Goal: Transaction & Acquisition: Purchase product/service

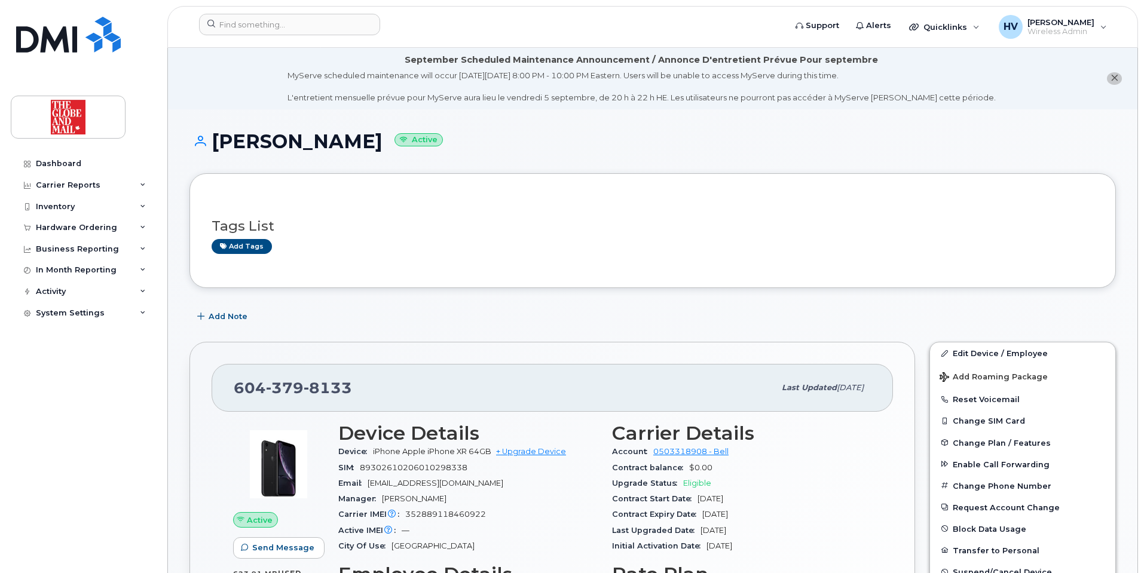
scroll to position [179, 0]
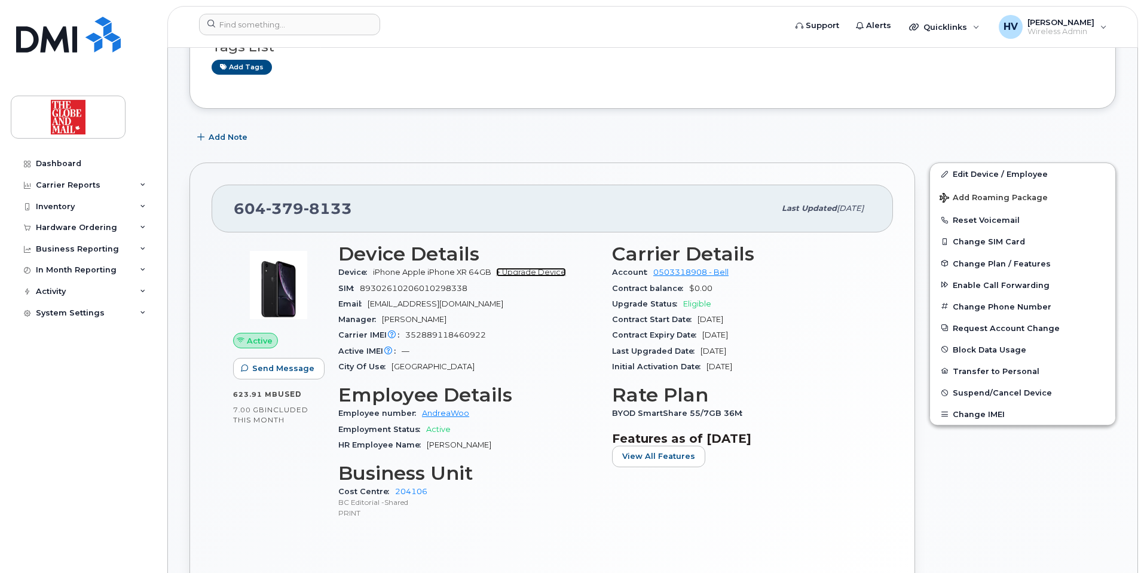
click at [542, 273] on link "+ Upgrade Device" at bounding box center [531, 272] width 70 height 9
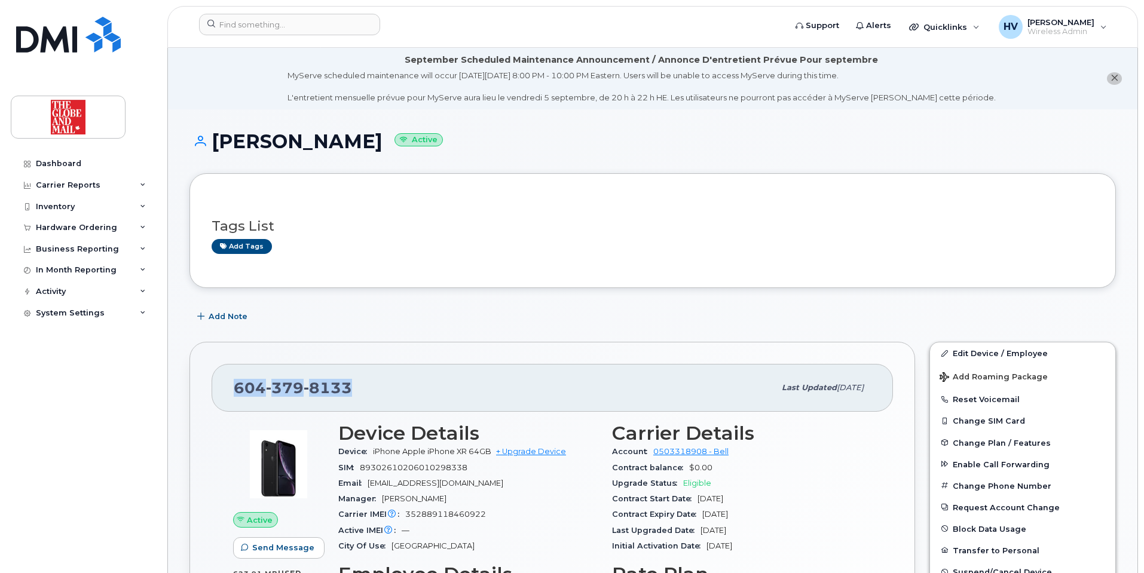
drag, startPoint x: 237, startPoint y: 386, endPoint x: 347, endPoint y: 390, distance: 110.7
click at [347, 390] on span "604 379 8133" at bounding box center [293, 388] width 118 height 18
copy span "604 379 8133"
click at [540, 447] on div "Device iPhone Apple iPhone XR 64GB + Upgrade Device" at bounding box center [467, 452] width 259 height 16
click at [539, 450] on link "+ Upgrade Device" at bounding box center [531, 451] width 70 height 9
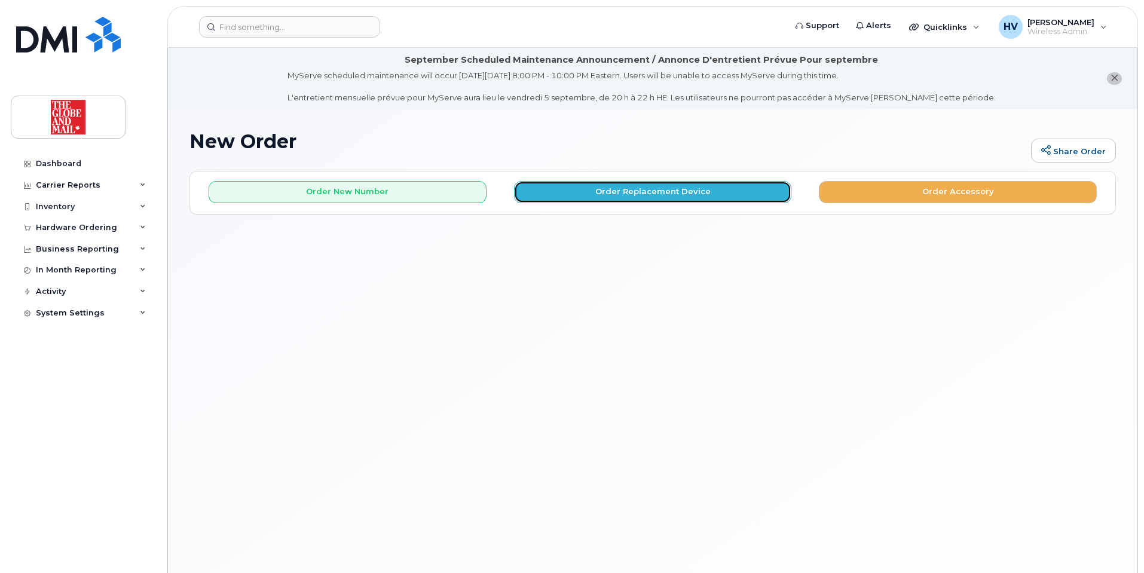
click at [639, 192] on button "Order Replacement Device" at bounding box center [653, 192] width 278 height 22
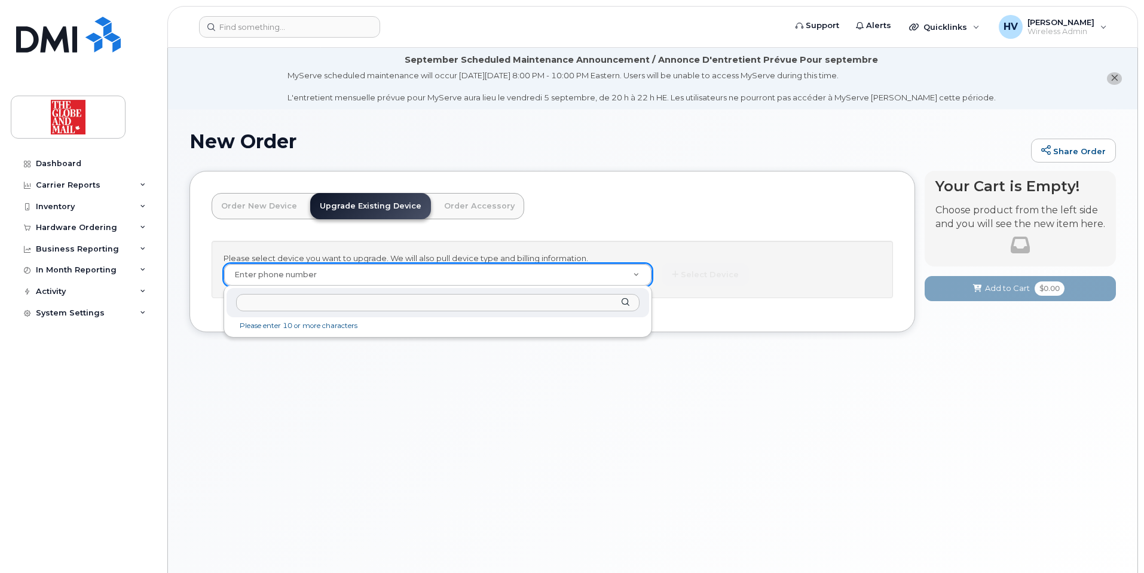
type input "6043798133"
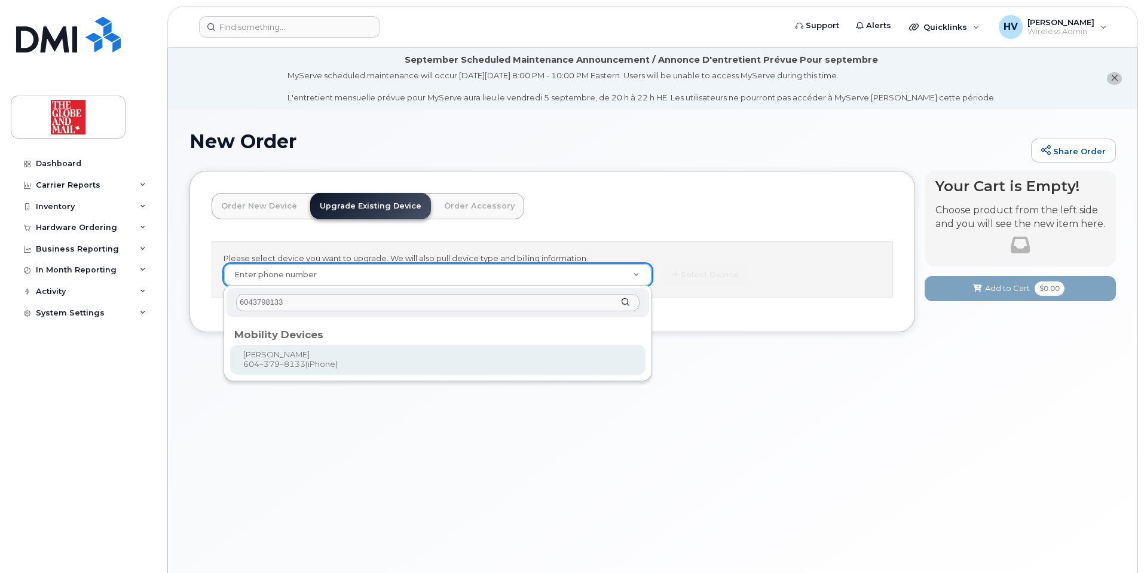
type input "244029"
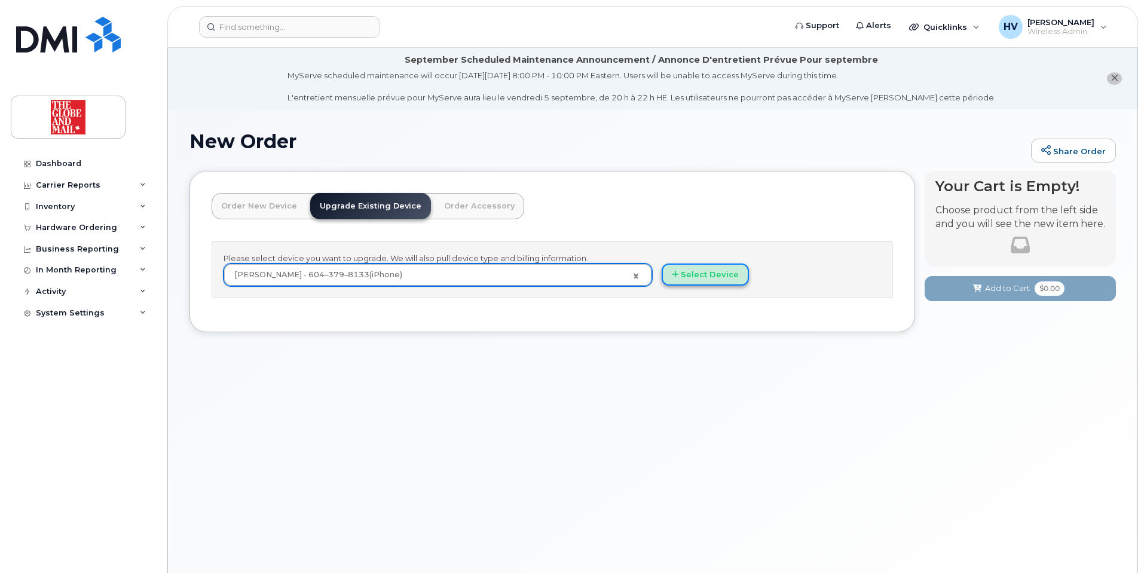
click at [710, 271] on button "Select Device" at bounding box center [705, 275] width 87 height 22
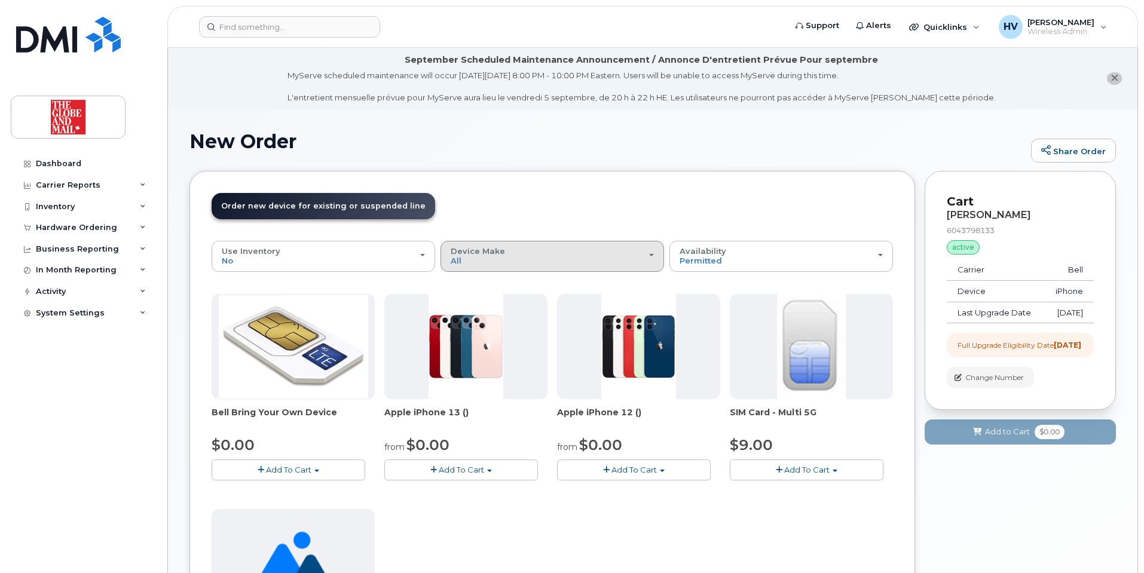
click at [655, 256] on button "Device Make All Cell Phone iPhone Unknown" at bounding box center [553, 256] width 224 height 31
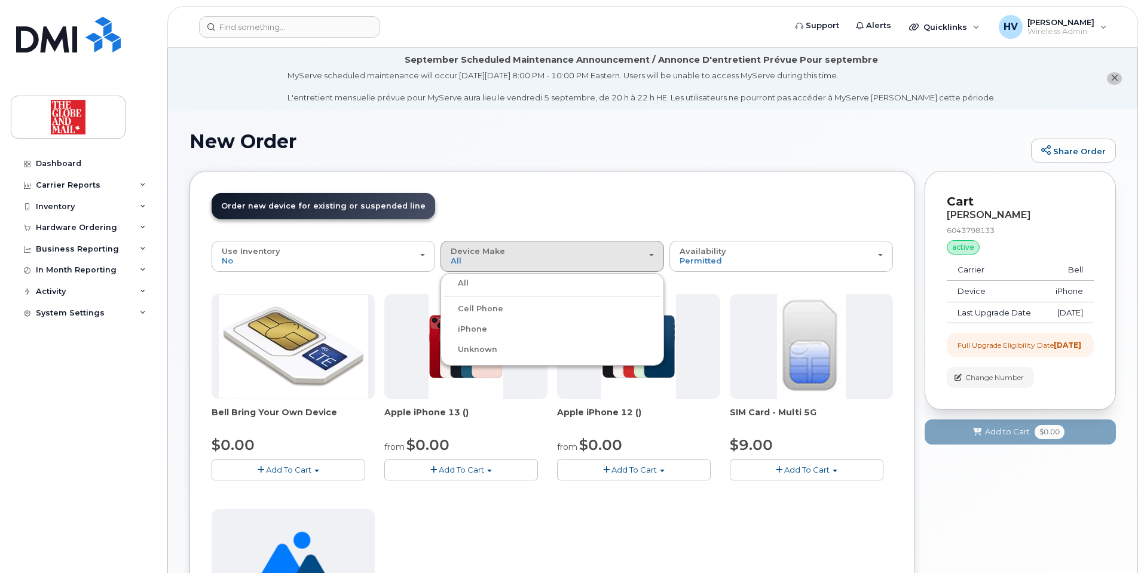
click at [482, 332] on label "iPhone" at bounding box center [466, 329] width 44 height 14
click at [0, 0] on input "iPhone" at bounding box center [0, 0] width 0 height 0
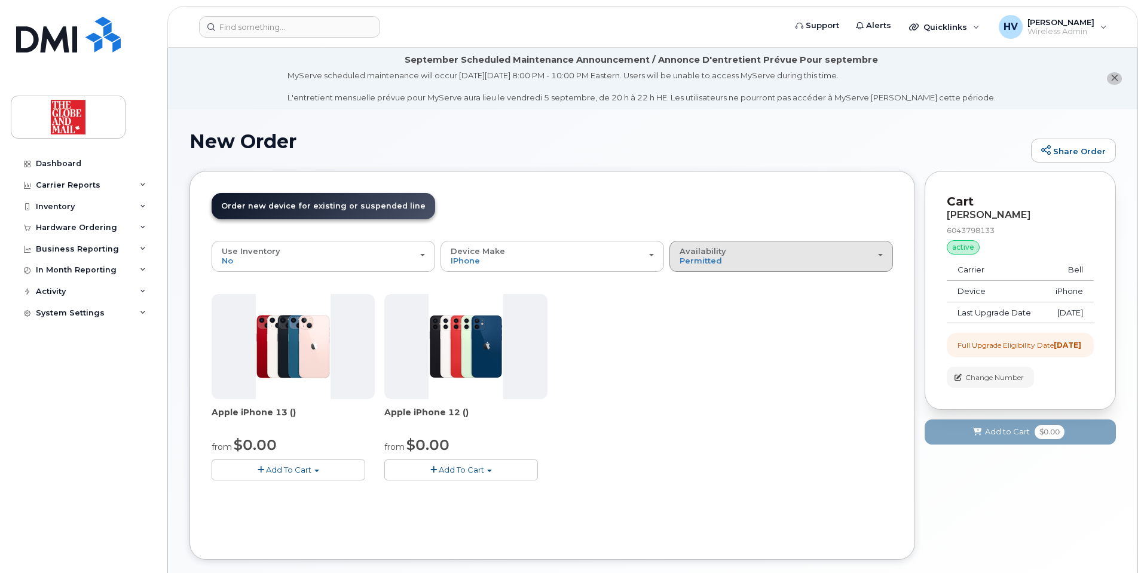
click at [875, 252] on div "Availability Permitted All" at bounding box center [781, 256] width 203 height 19
click at [694, 301] on label "All" at bounding box center [685, 304] width 25 height 14
click at [0, 0] on input "All" at bounding box center [0, 0] width 0 height 0
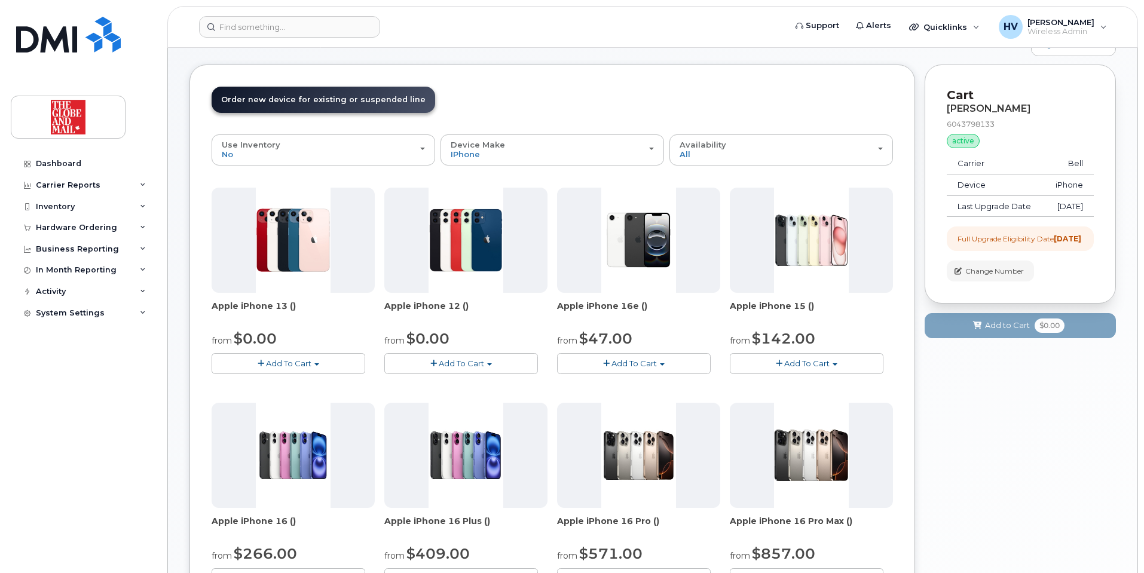
scroll to position [120, 0]
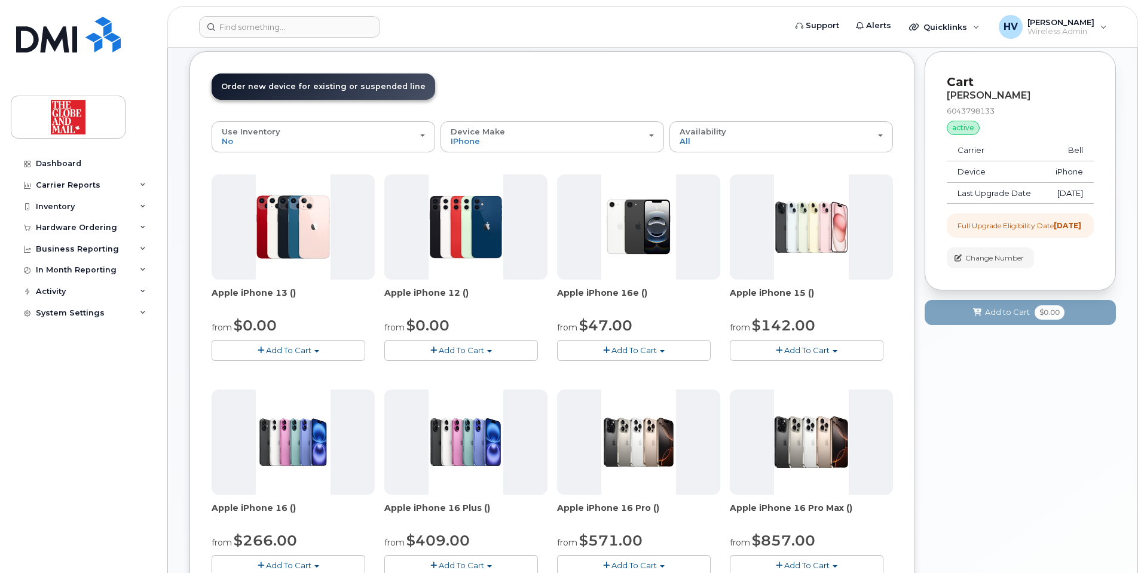
click at [635, 351] on span "Add To Cart" at bounding box center [634, 351] width 45 height 10
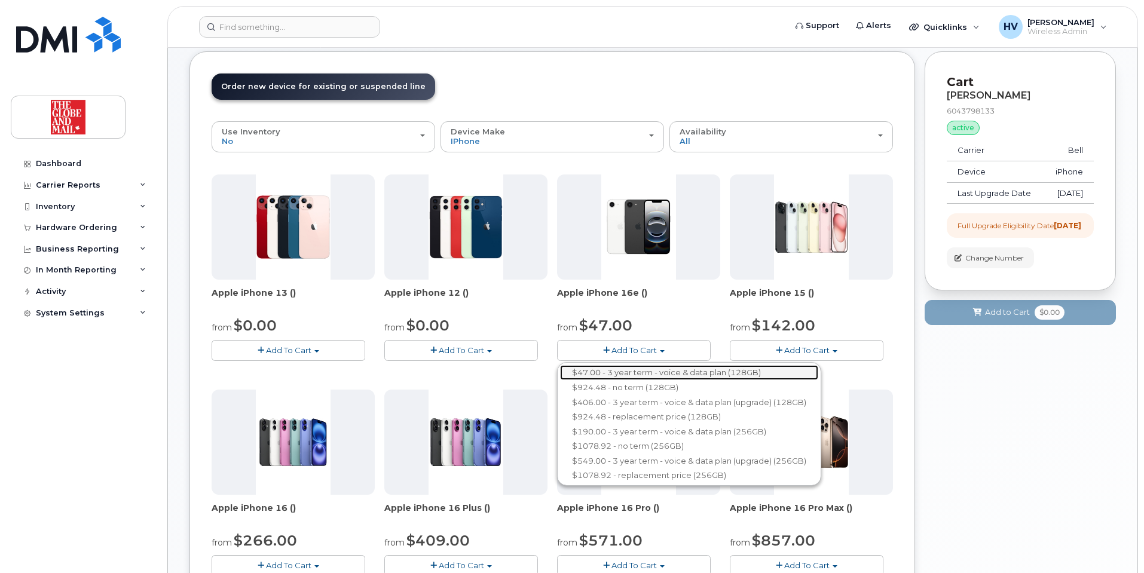
click at [634, 371] on link "$47.00 - 3 year term - voice & data plan (128GB)" at bounding box center [689, 372] width 258 height 15
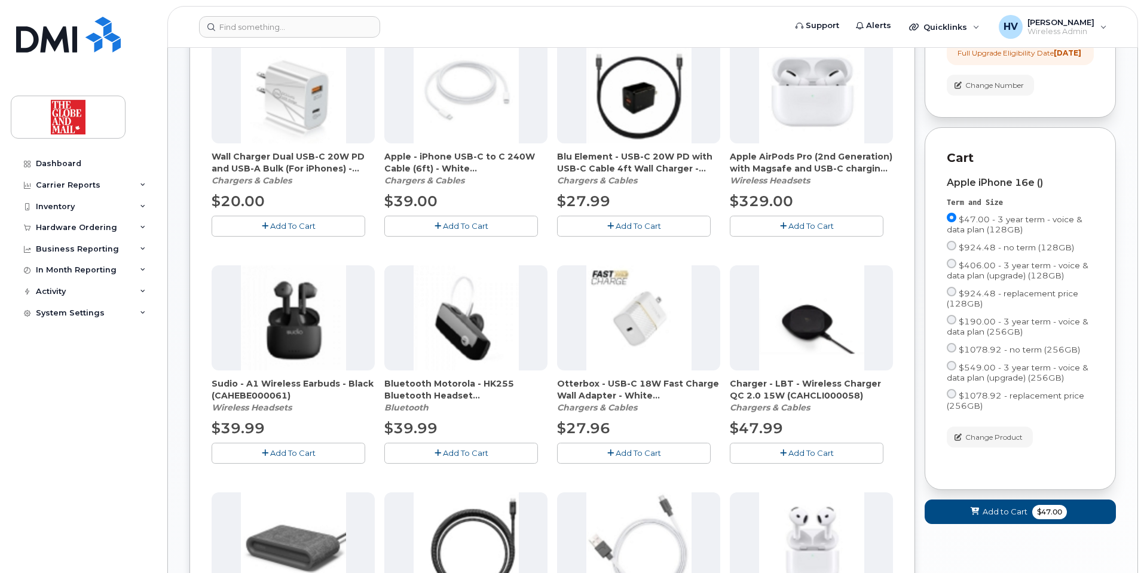
scroll to position [216, 0]
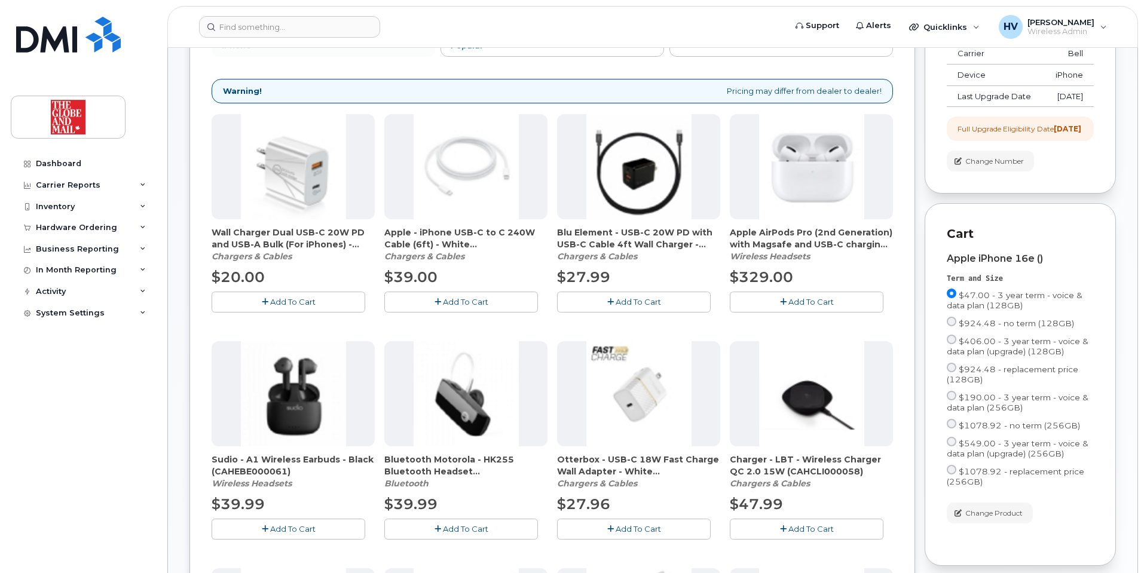
click at [292, 301] on span "Add To Cart" at bounding box center [292, 302] width 45 height 10
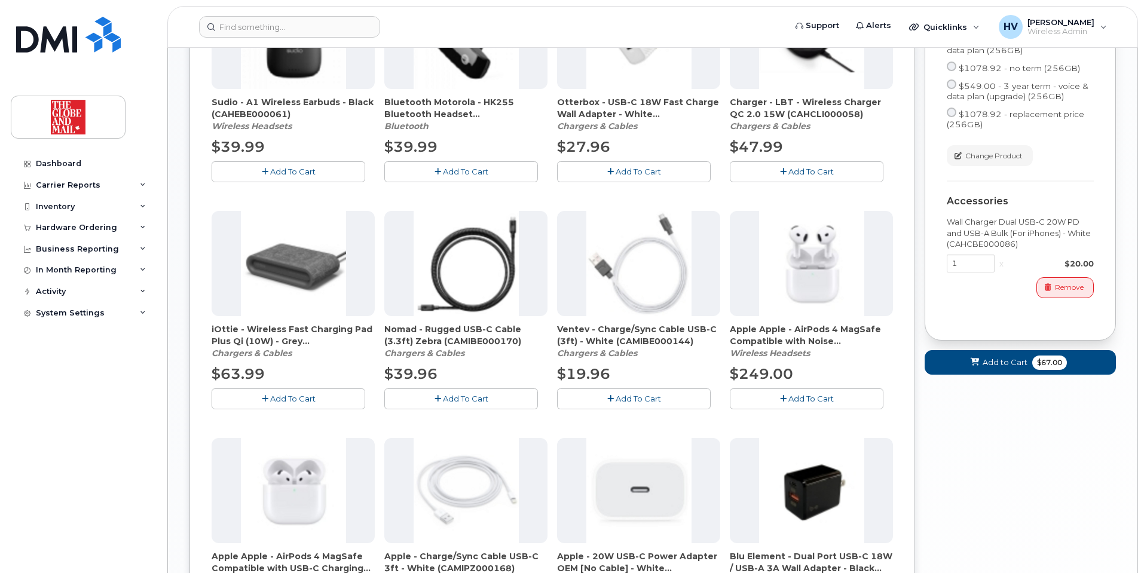
scroll to position [575, 0]
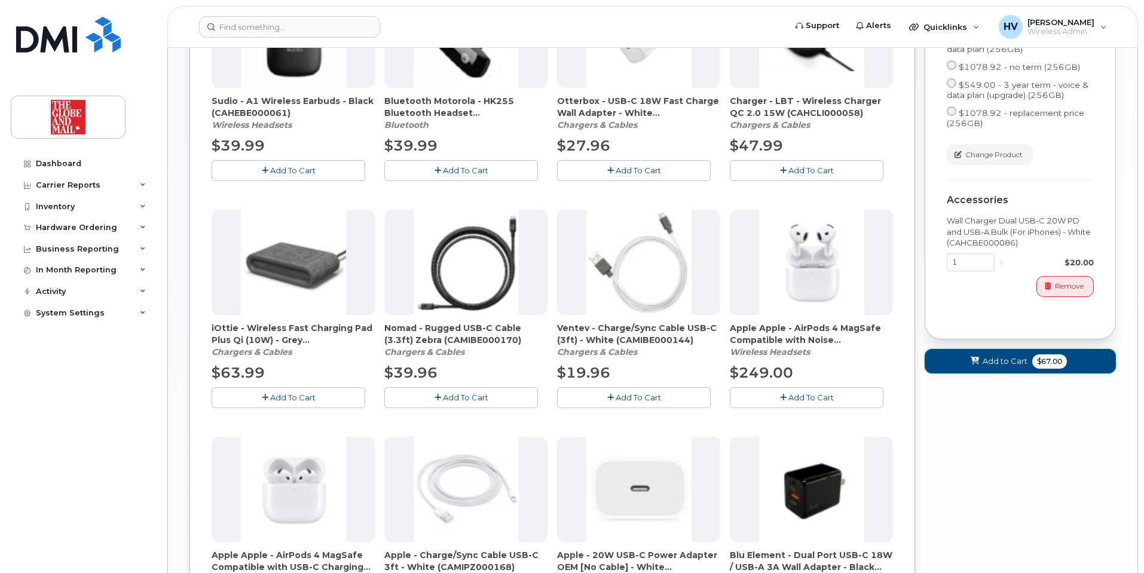
click at [995, 367] on span "Add to Cart" at bounding box center [1005, 361] width 45 height 11
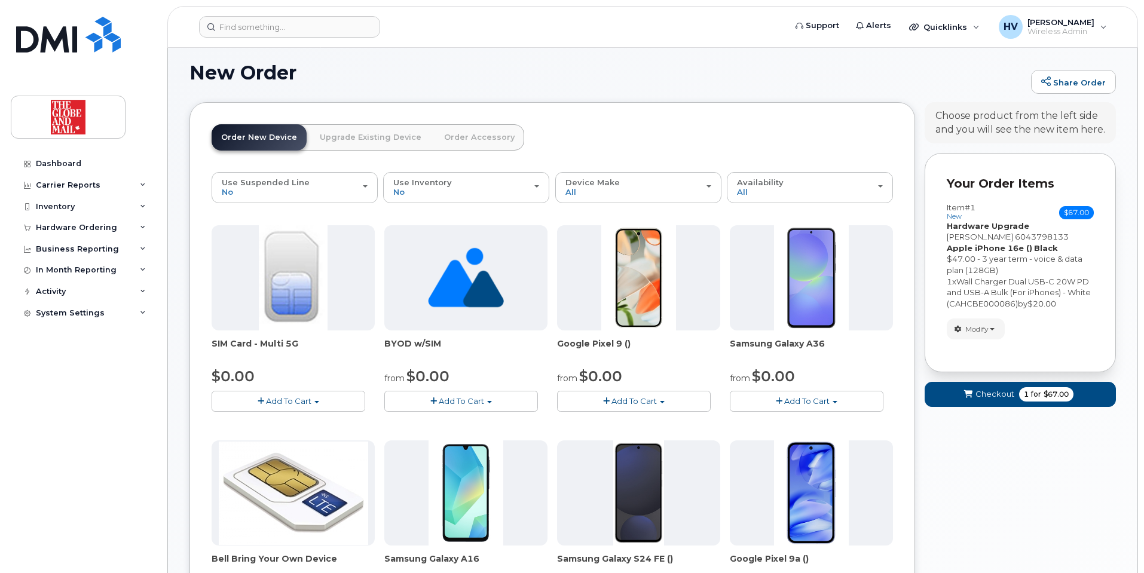
scroll to position [54, 0]
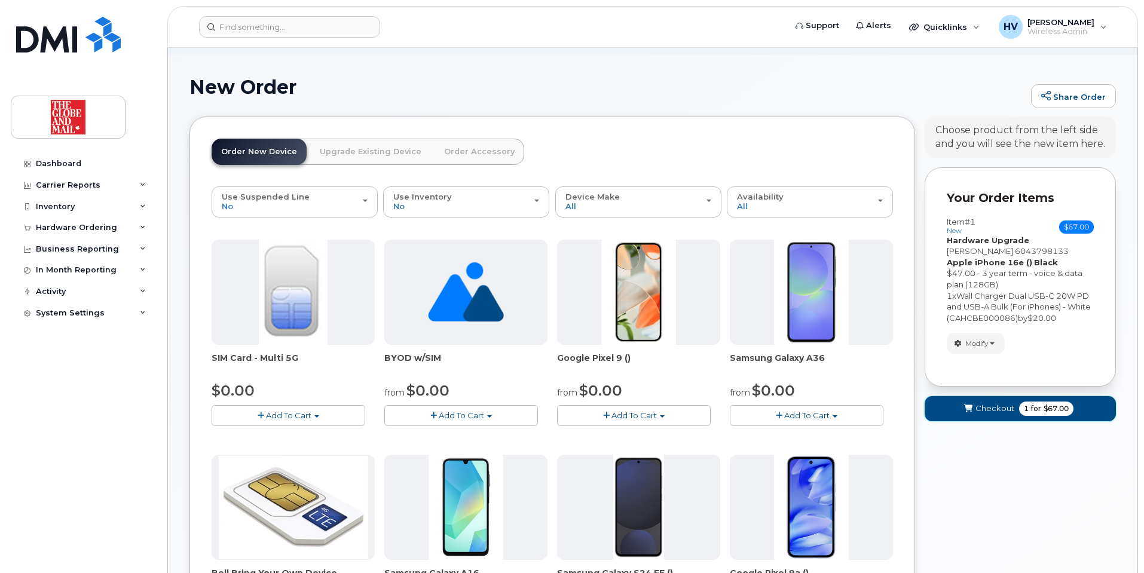
click at [990, 407] on span "Checkout" at bounding box center [995, 408] width 39 height 11
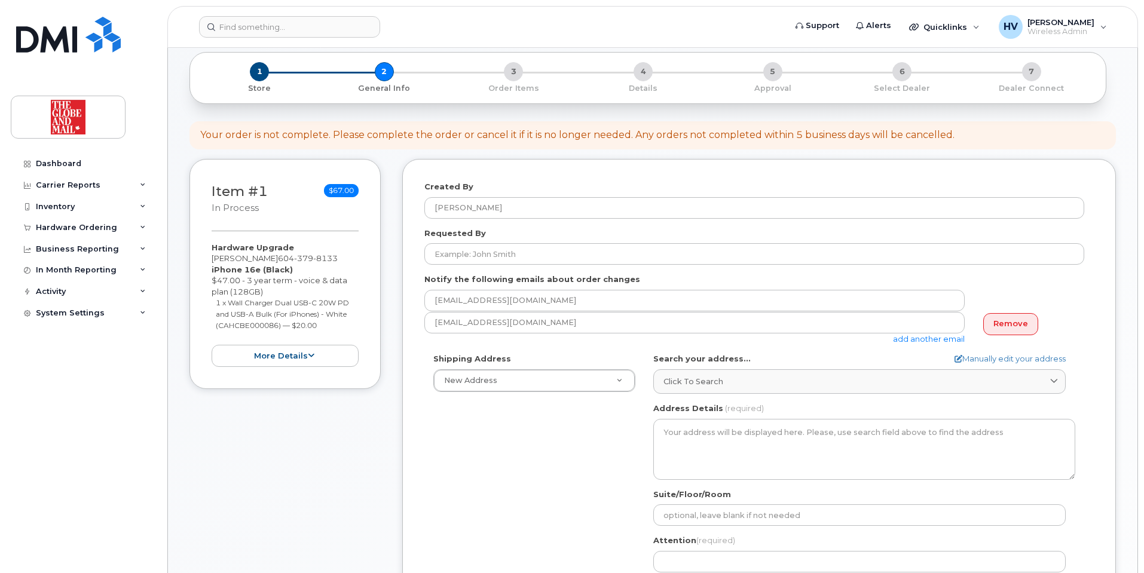
scroll to position [120, 0]
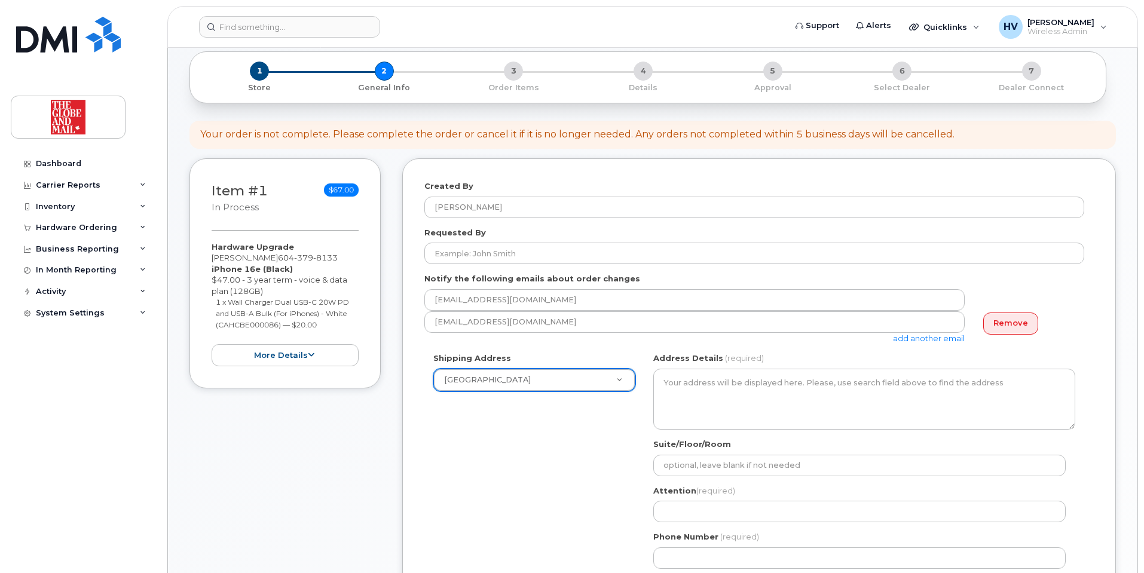
select select
type textarea "351 King St E. Toronto Ontario M5A 1L1"
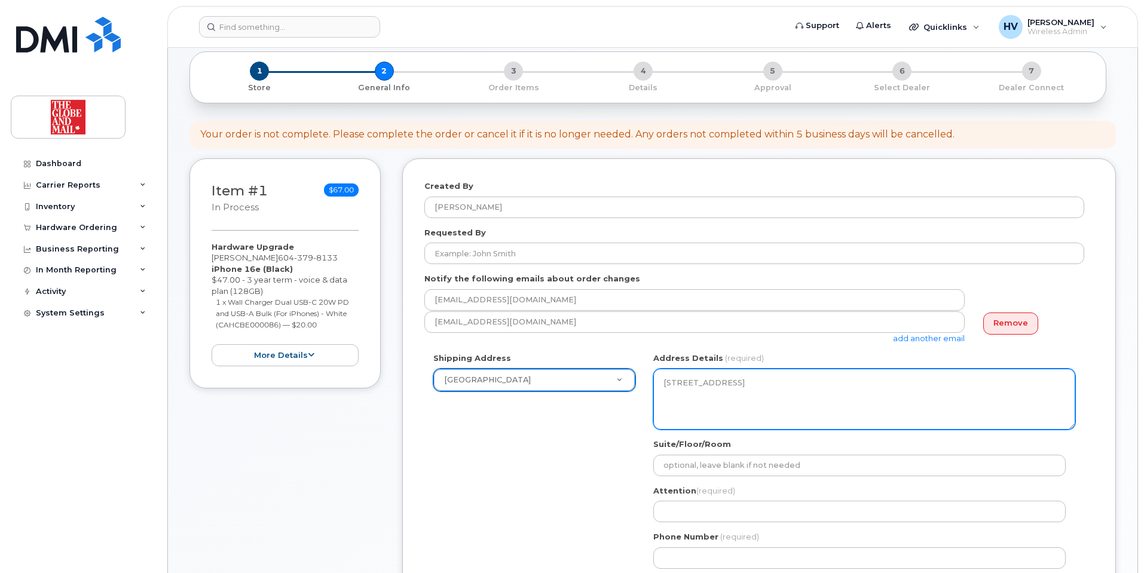
scroll to position [179, 0]
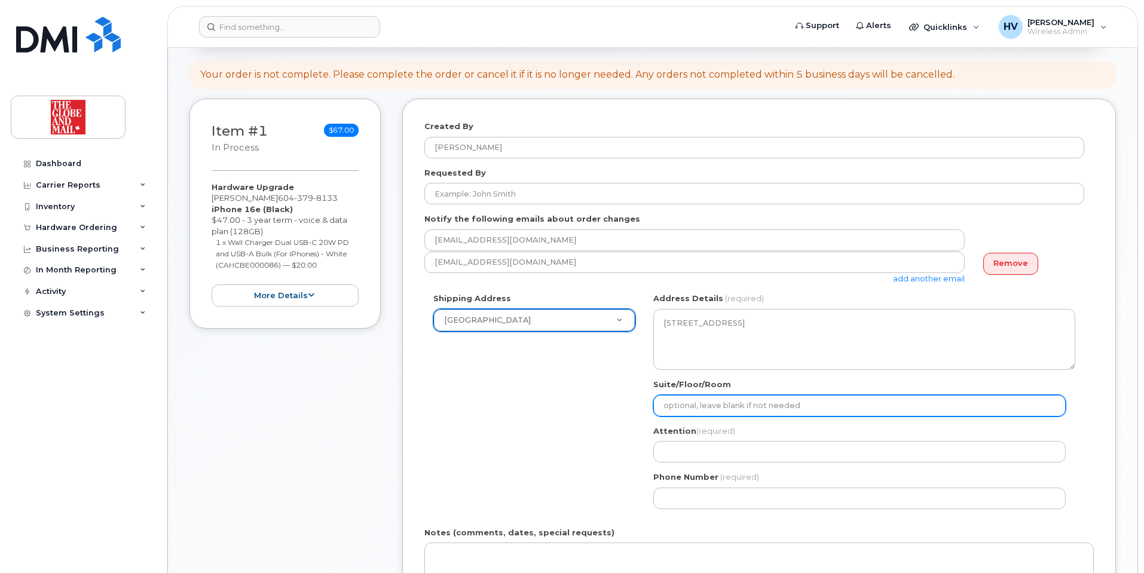
click at [748, 405] on input "Suite/Floor/Room" at bounding box center [859, 406] width 412 height 22
type input "16 floor"
select select
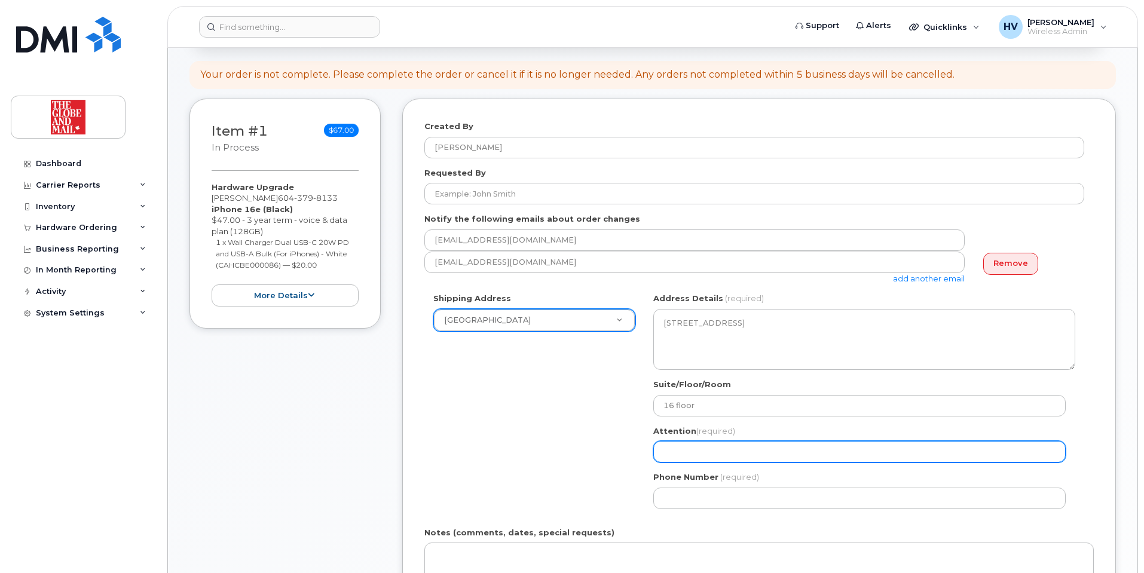
click at [747, 448] on input "Attention (required)" at bounding box center [859, 452] width 412 height 22
type input "[EMAIL_ADDRESS][DOMAIN_NAME]"
select select
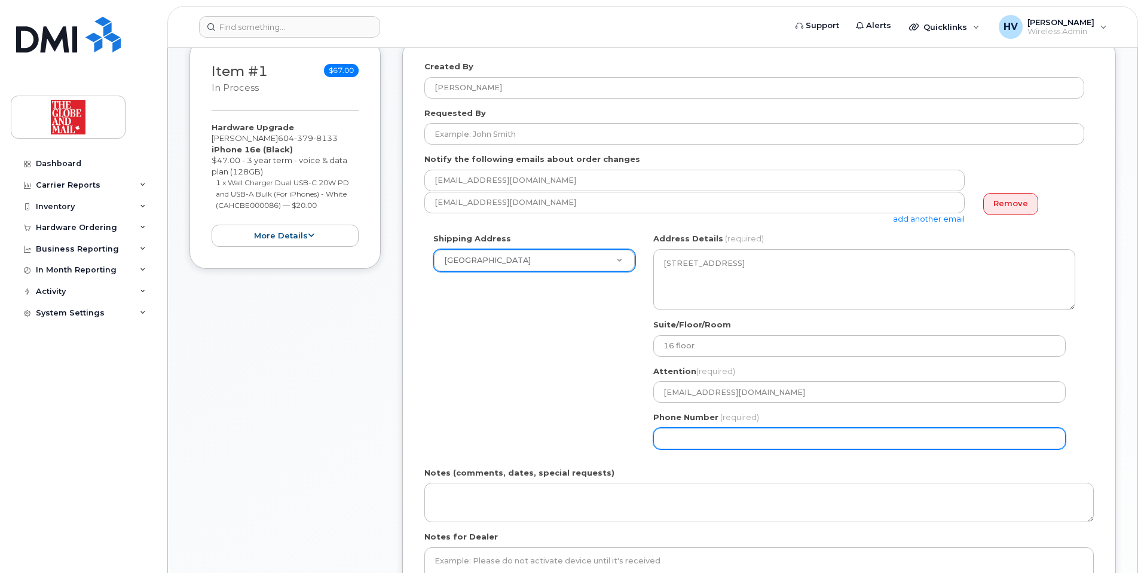
drag, startPoint x: 732, startPoint y: 429, endPoint x: 757, endPoint y: 432, distance: 25.3
click at [733, 429] on input "Phone Number" at bounding box center [859, 439] width 412 height 22
type input "4165855297"
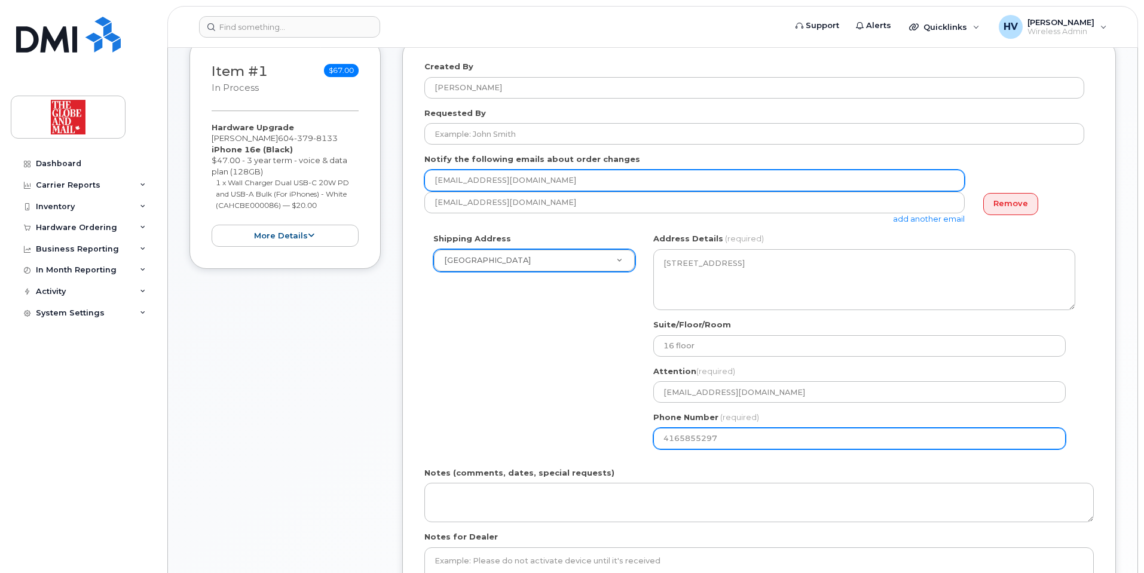
type input "[EMAIL_ADDRESS][DOMAIN_NAME]"
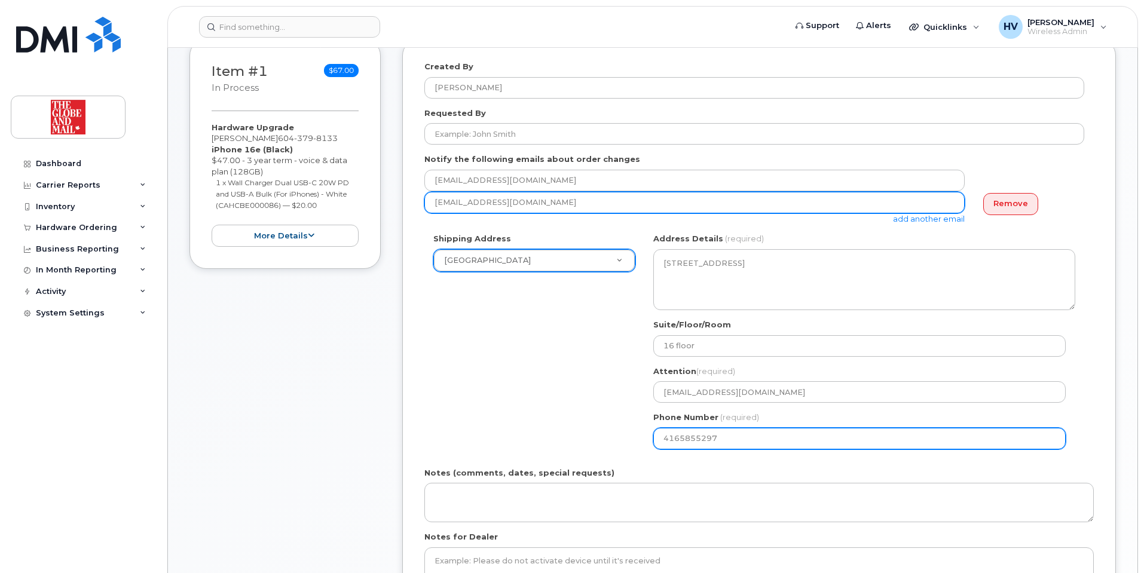
type input "[EMAIL_ADDRESS][DOMAIN_NAME]"
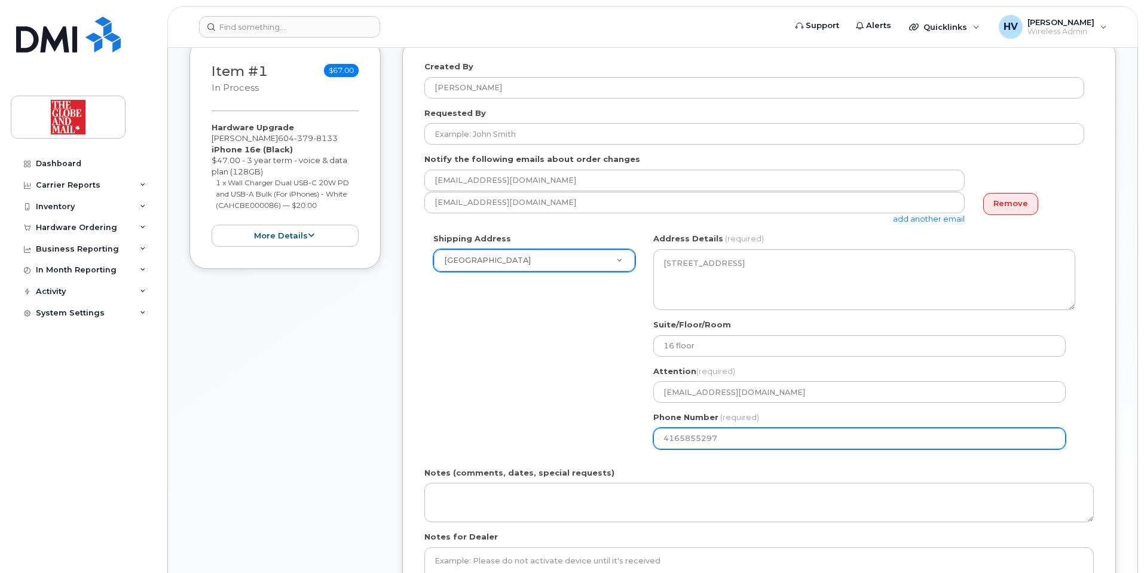
select select
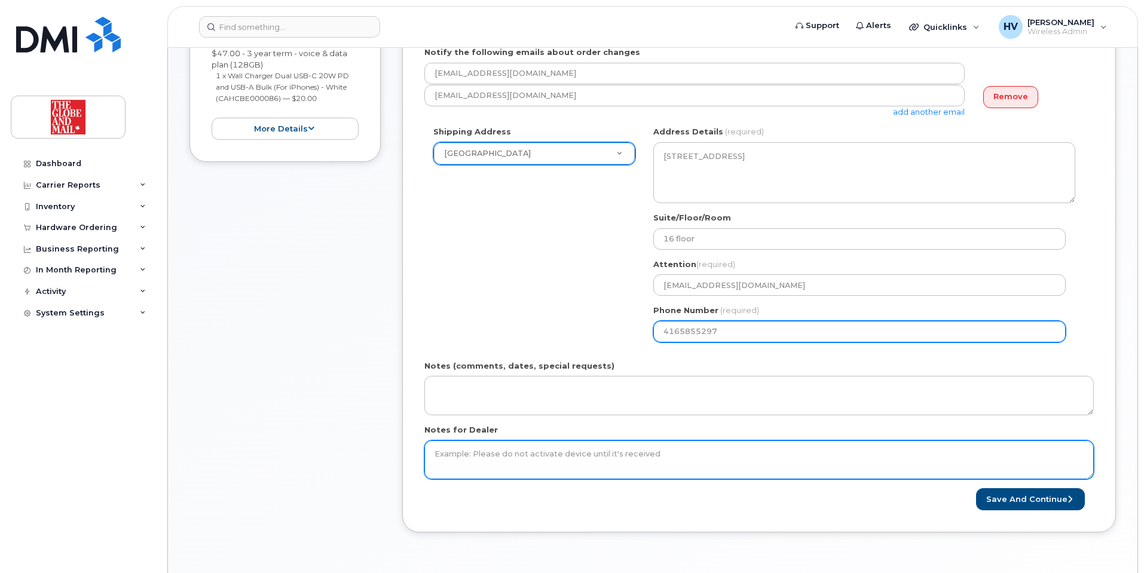
scroll to position [359, 0]
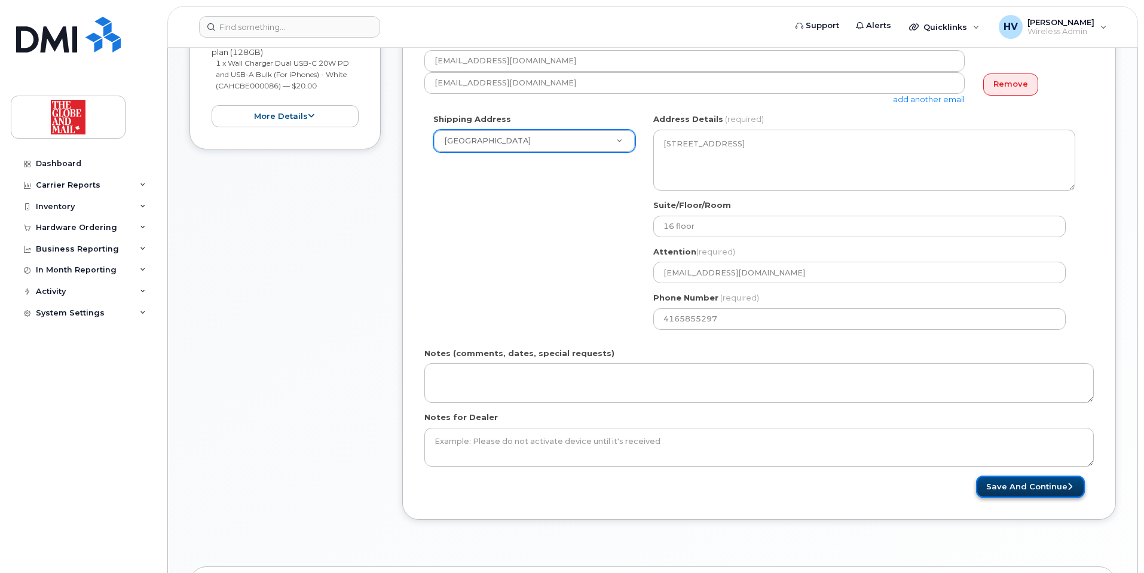
click at [1010, 485] on button "Save and Continue" at bounding box center [1030, 487] width 109 height 22
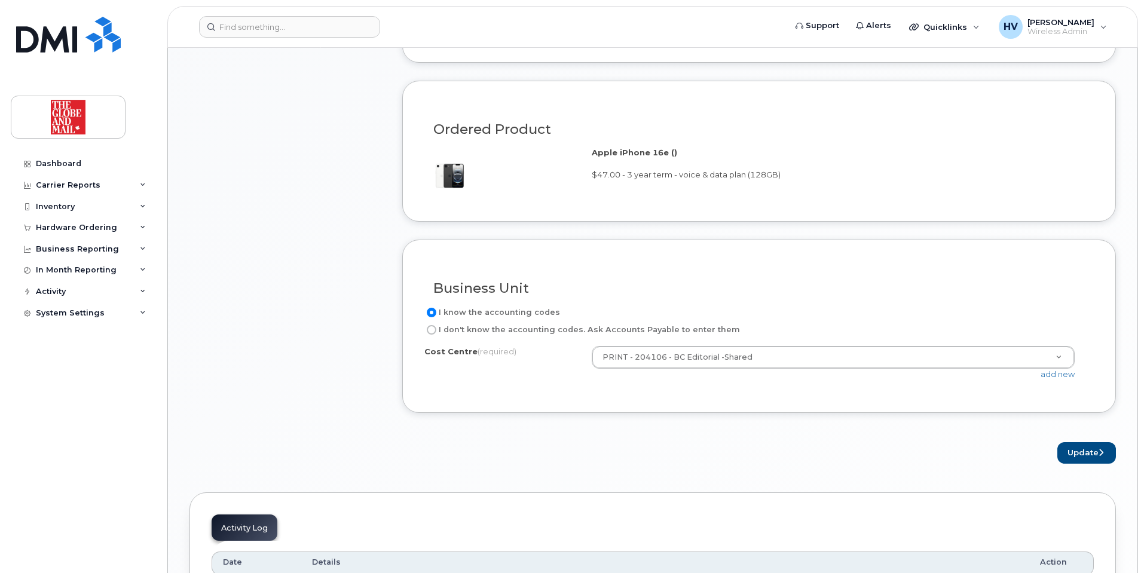
scroll to position [897, 0]
click at [1086, 452] on button "Update" at bounding box center [1087, 453] width 59 height 22
click at [1086, 451] on button "Update" at bounding box center [1087, 453] width 59 height 22
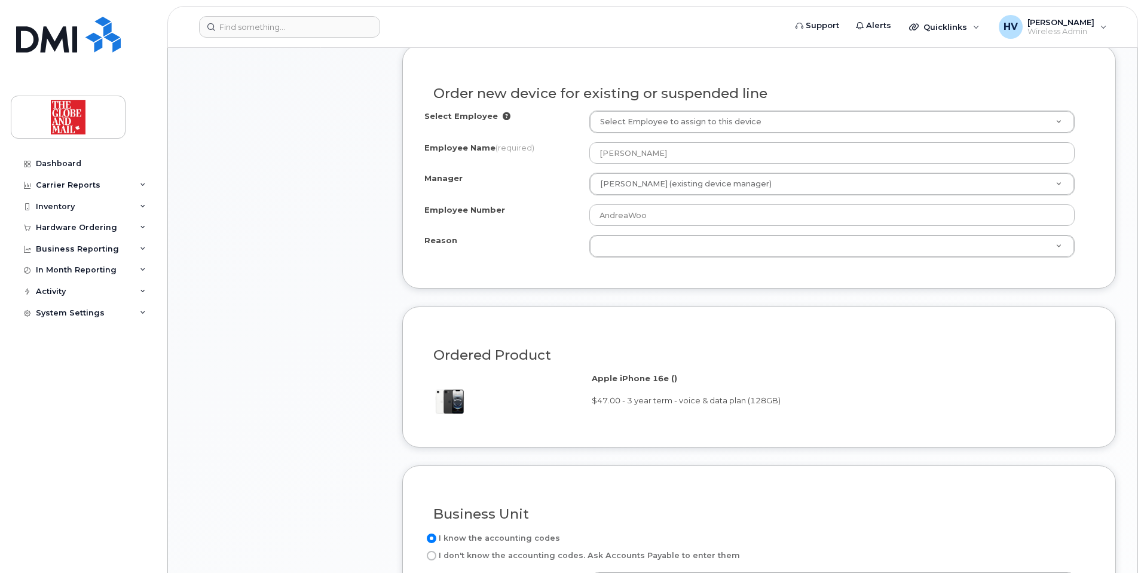
scroll to position [658, 0]
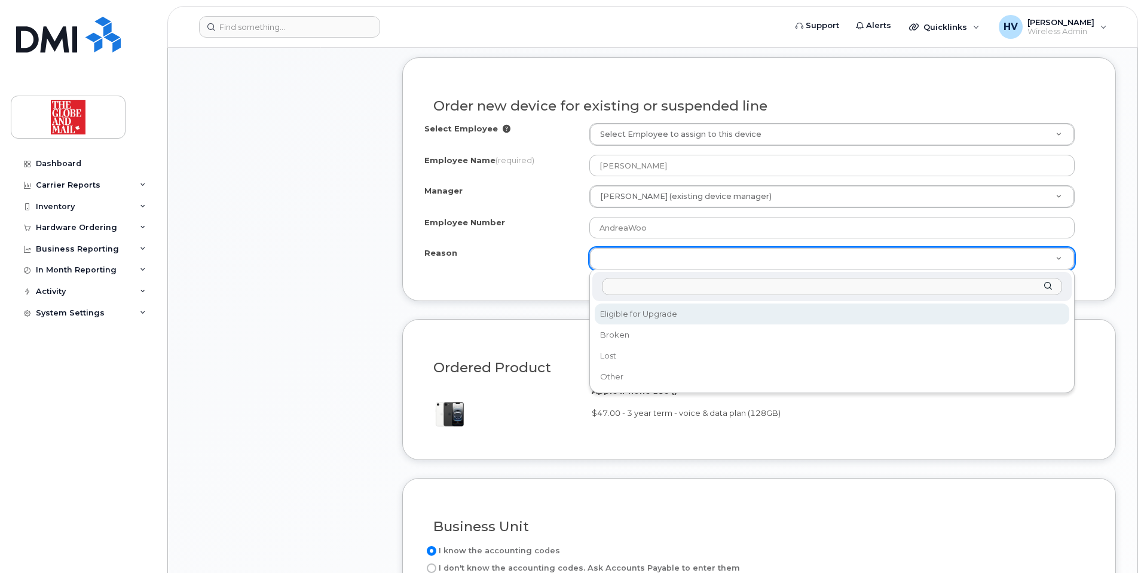
select select "eligible_for_upgrade"
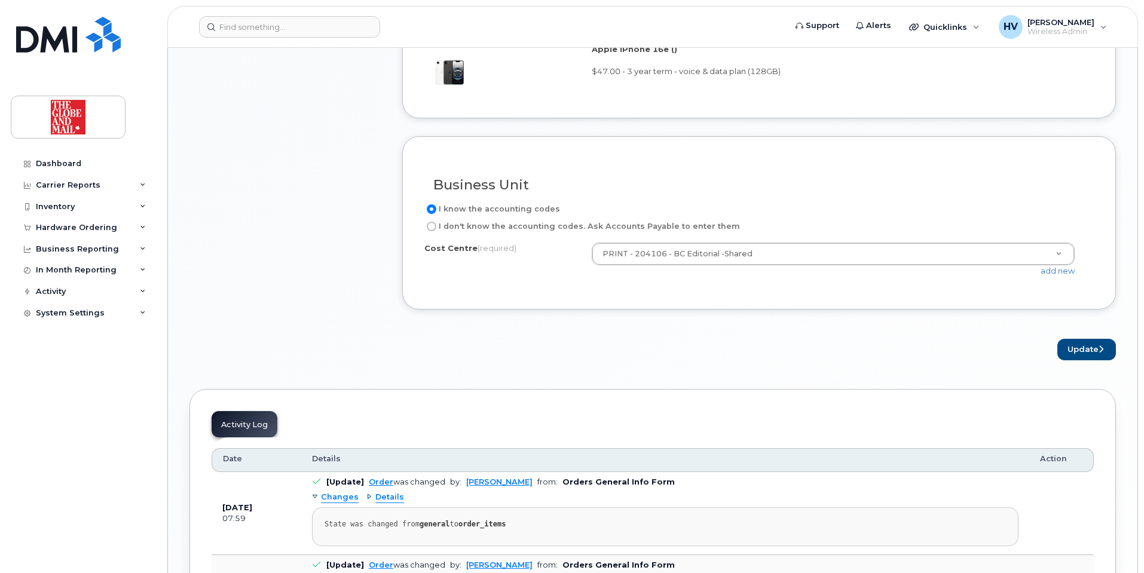
scroll to position [1016, 0]
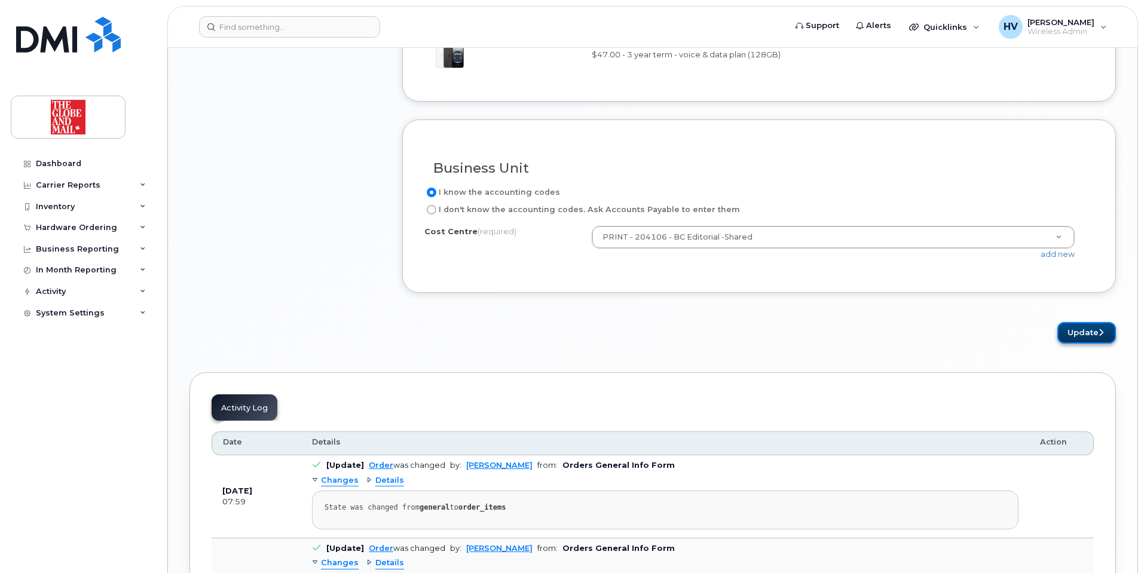
click at [1070, 331] on button "Update" at bounding box center [1087, 333] width 59 height 22
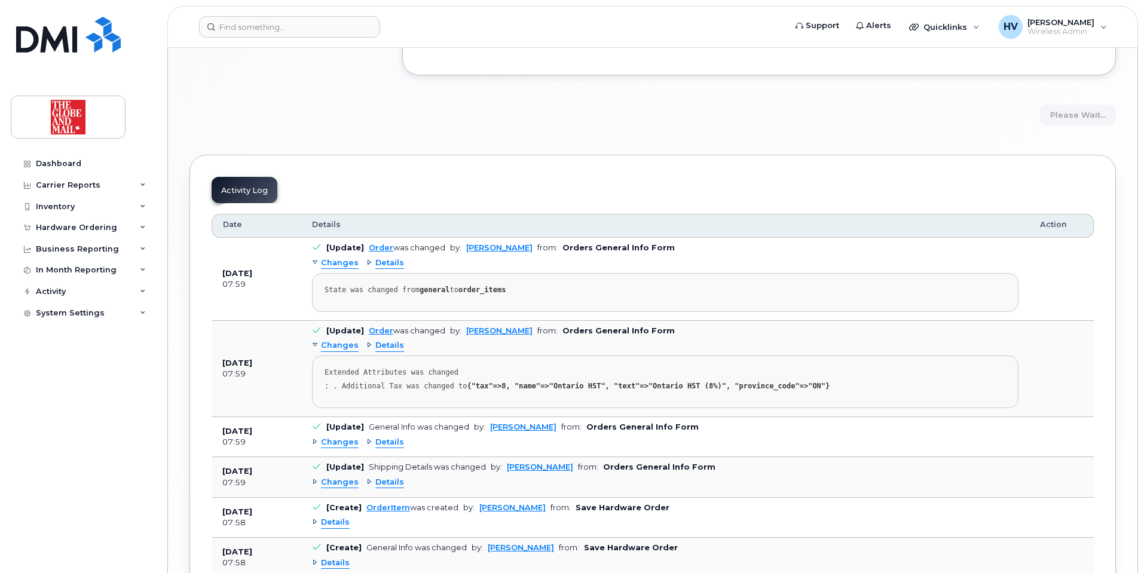
scroll to position [1255, 0]
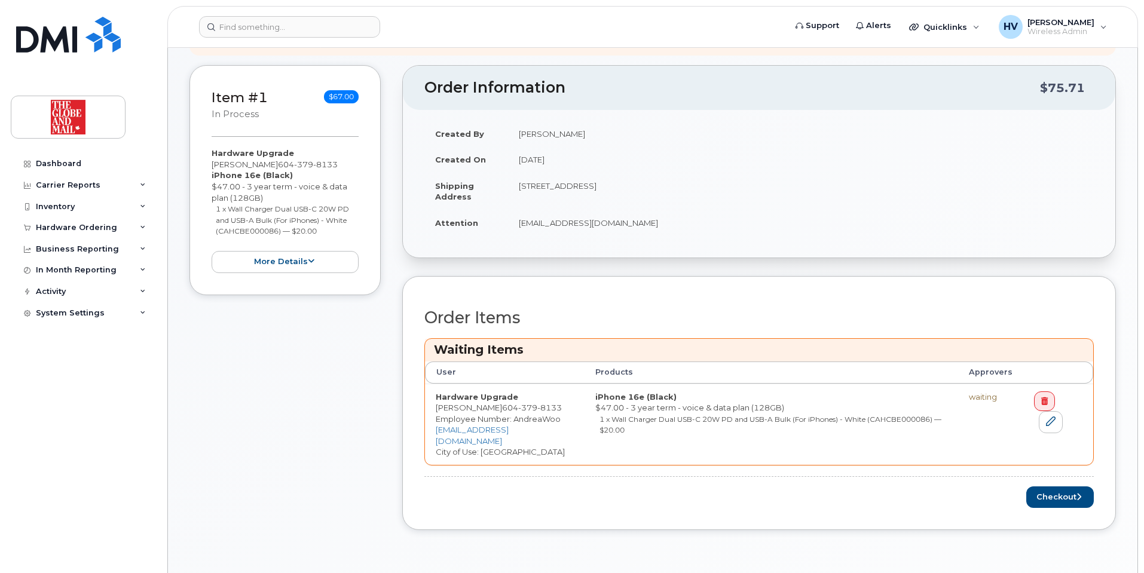
scroll to position [286, 0]
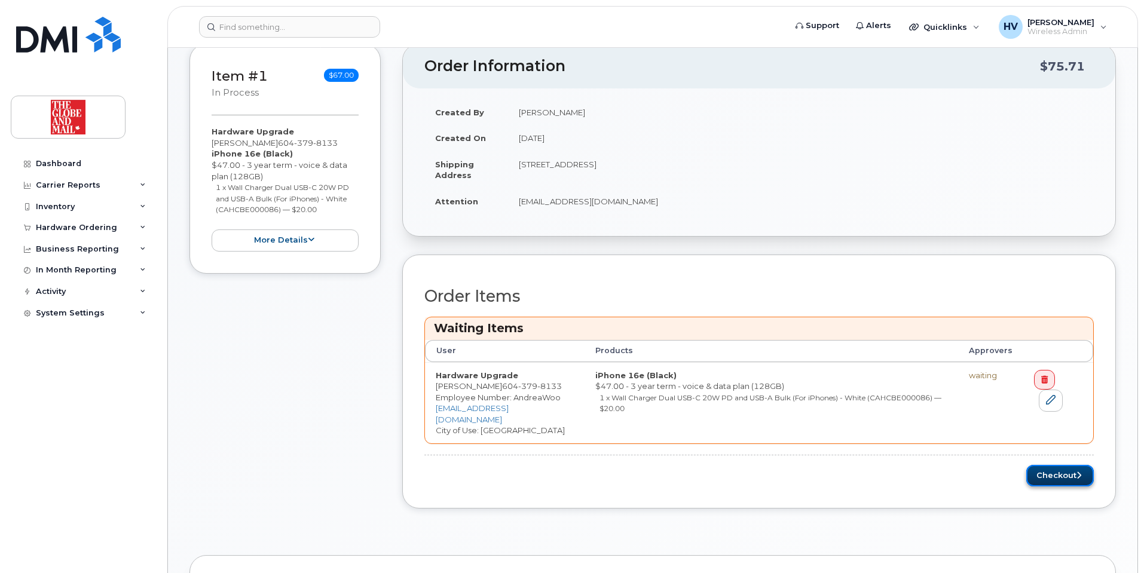
click at [1052, 465] on button "Checkout" at bounding box center [1060, 476] width 68 height 22
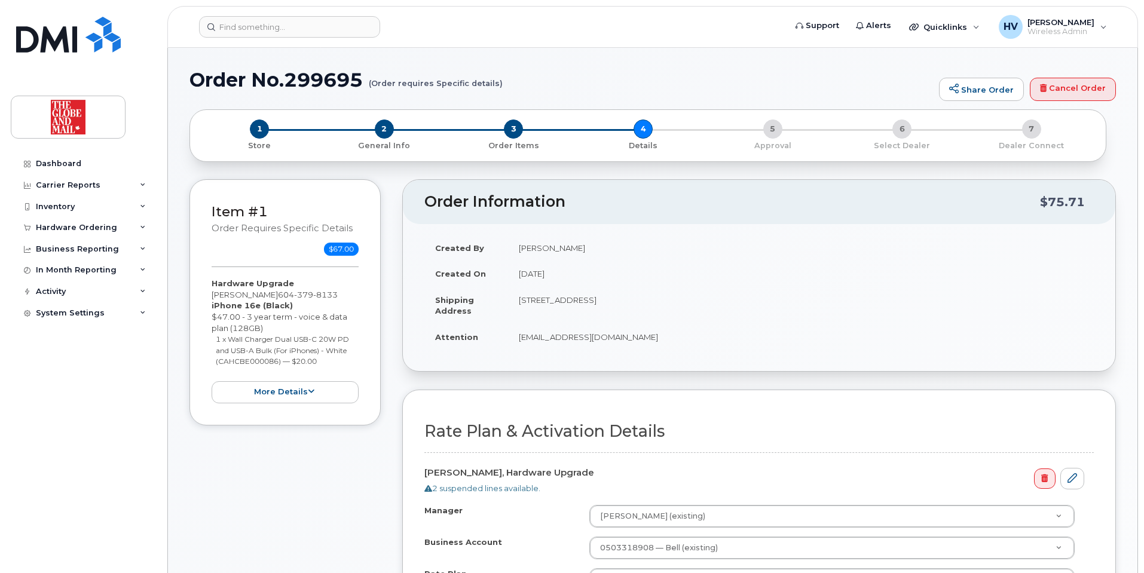
select select
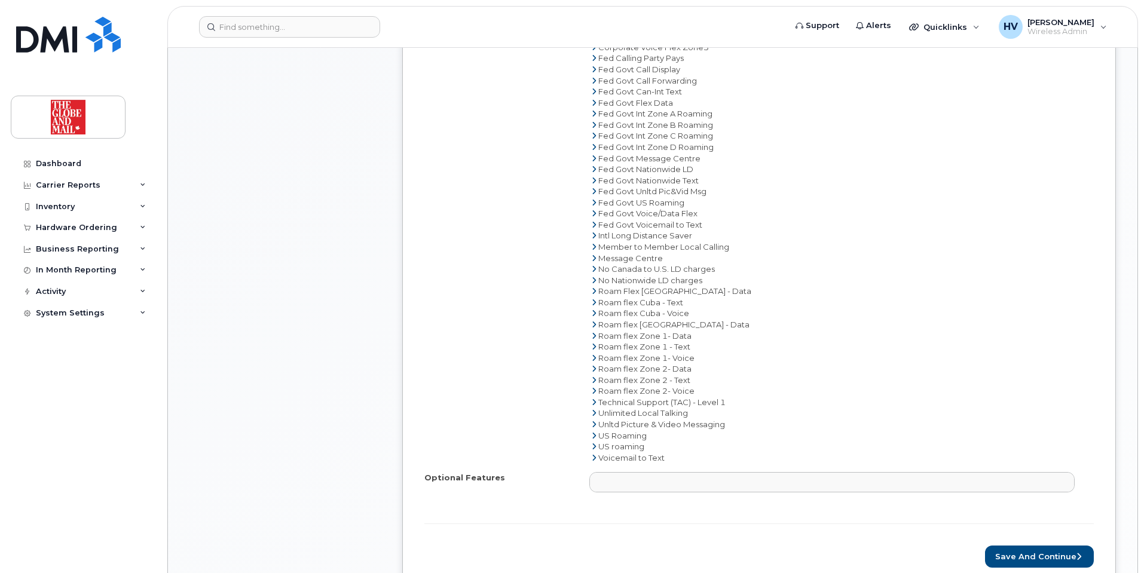
scroll to position [777, 0]
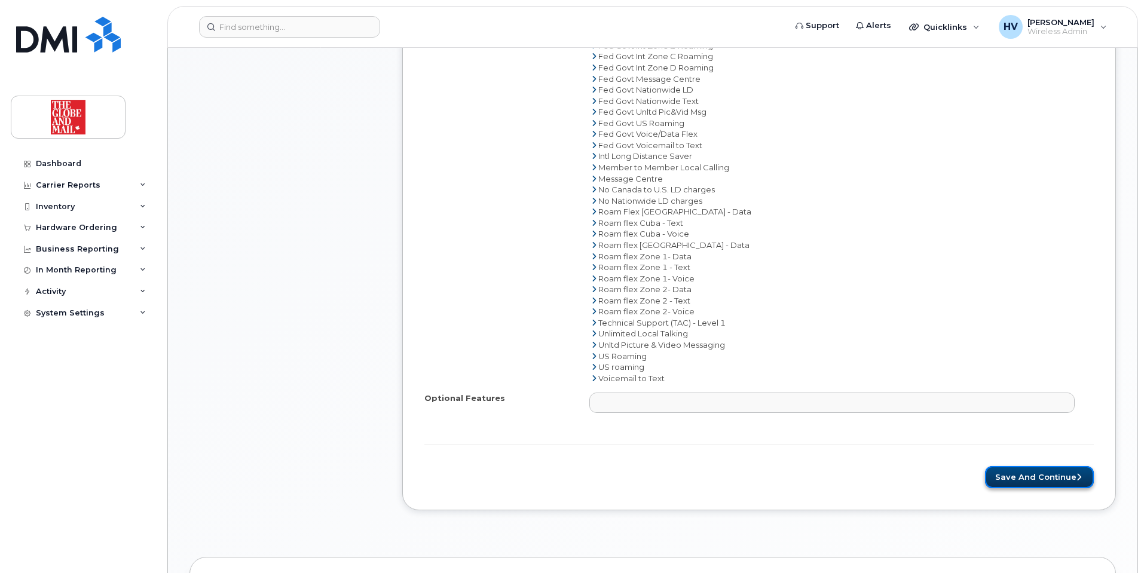
click at [1037, 474] on button "Save and Continue" at bounding box center [1039, 477] width 109 height 22
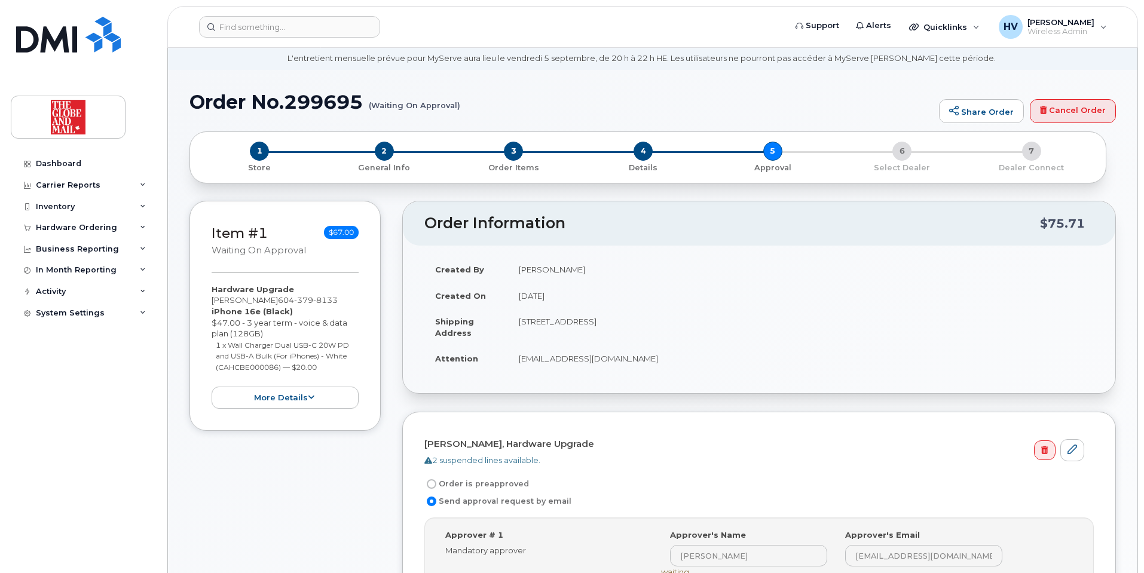
scroll to position [120, 0]
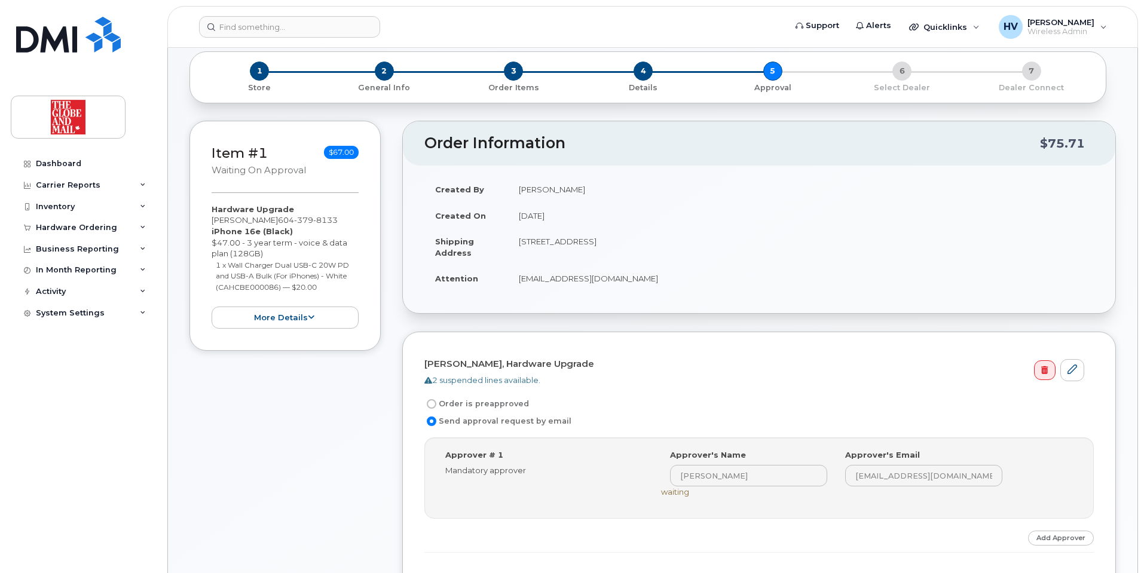
click at [456, 403] on label "Order is preapproved" at bounding box center [476, 404] width 105 height 14
click at [436, 403] on input "Order is preapproved" at bounding box center [432, 404] width 10 height 10
radio input "true"
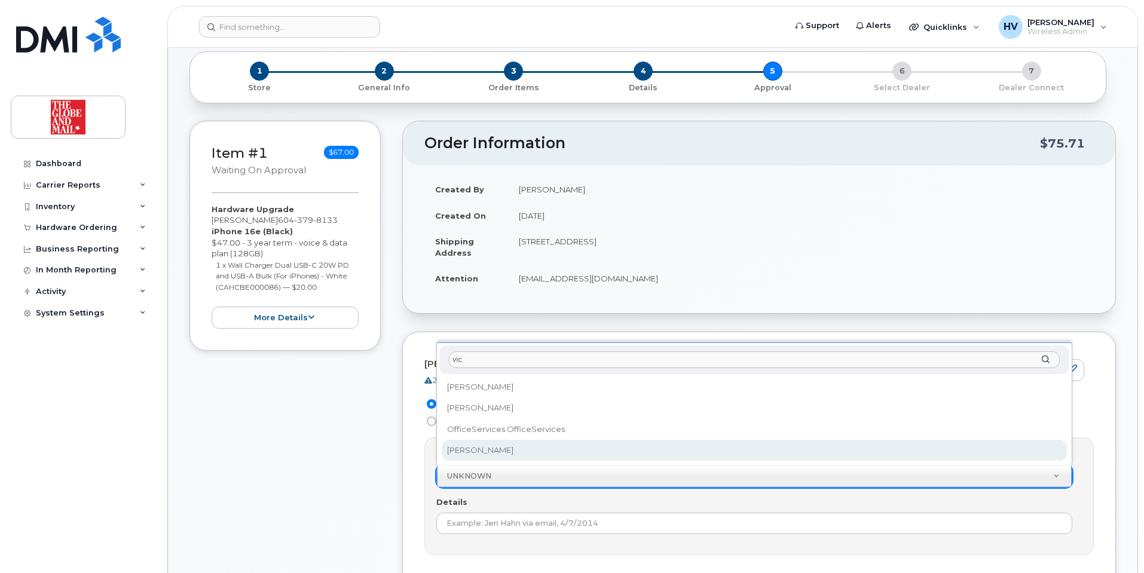
type input "vic"
select select "90381"
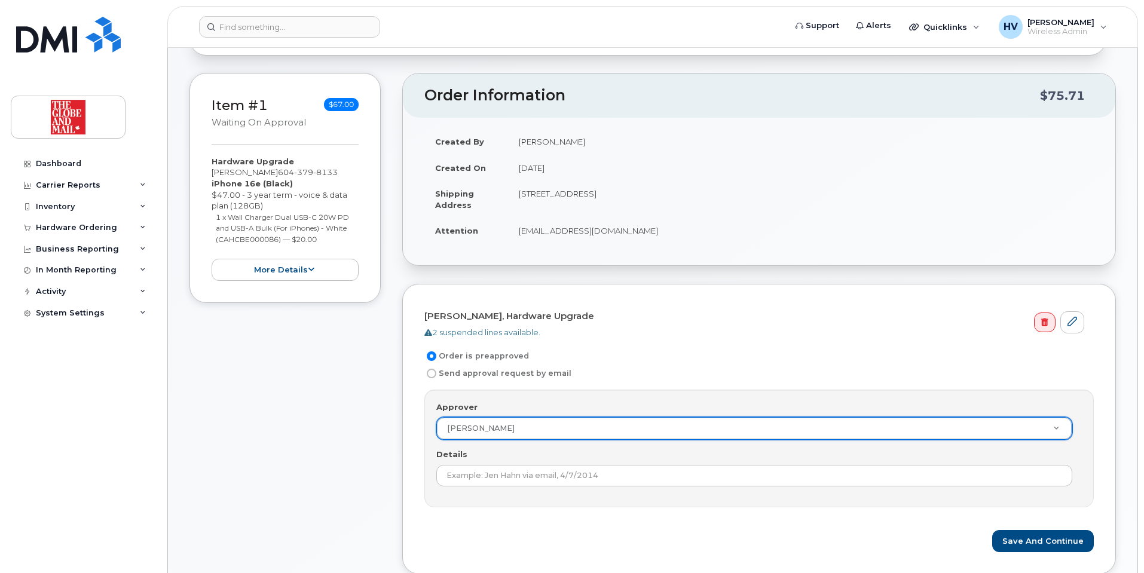
scroll to position [239, 0]
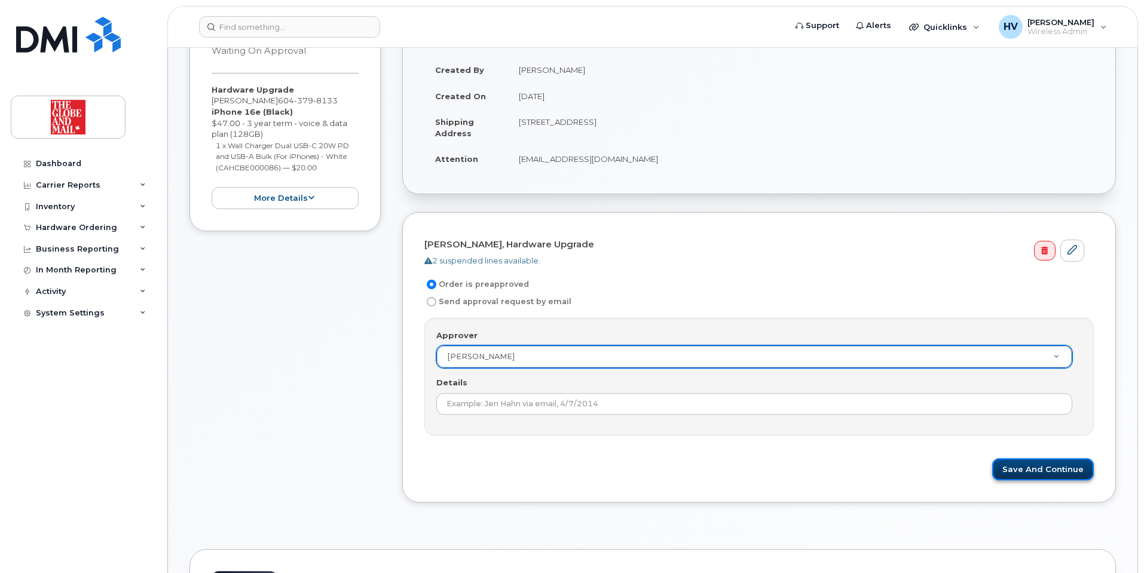
click at [1034, 462] on button "Save and Continue" at bounding box center [1043, 470] width 102 height 22
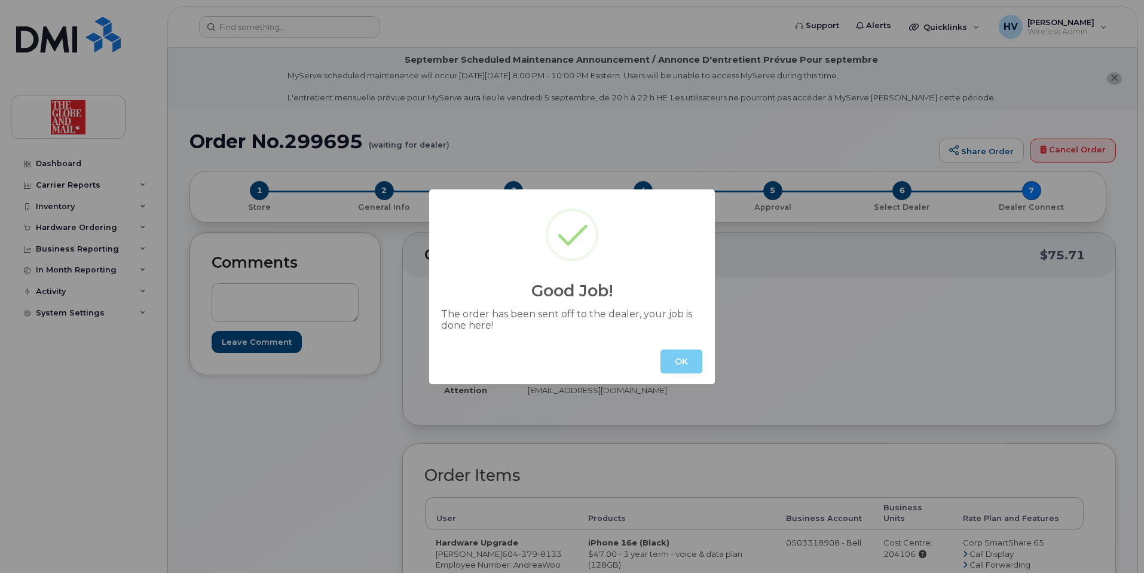
click at [679, 365] on button "OK" at bounding box center [682, 362] width 42 height 24
